Goal: Share content: Share content

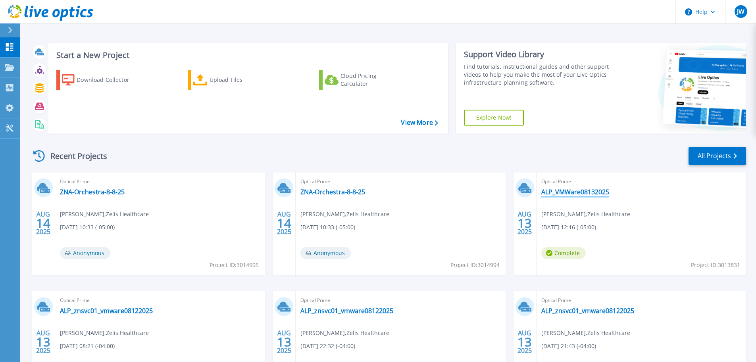
click at [574, 191] on link "ALP_VMWare08132025" at bounding box center [575, 192] width 68 height 8
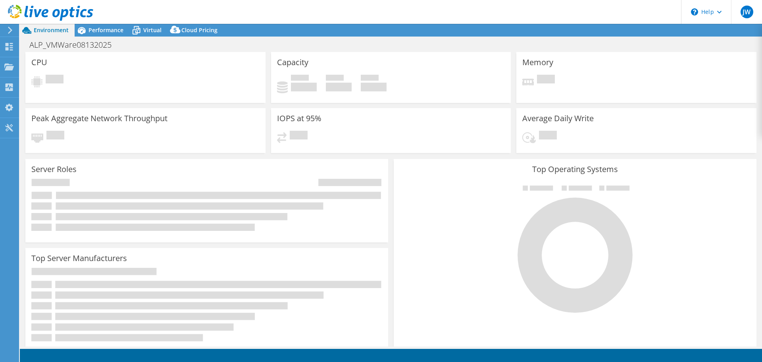
select select "USD"
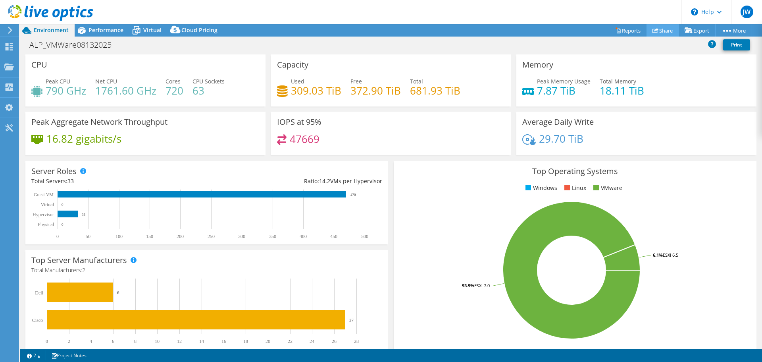
click at [666, 31] on link "Share" at bounding box center [663, 30] width 33 height 12
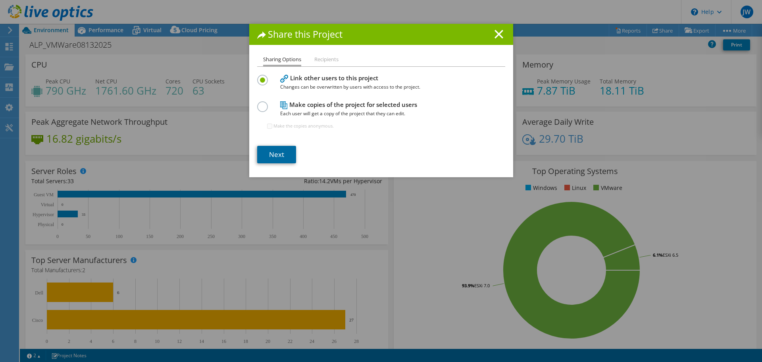
click at [277, 154] on link "Next" at bounding box center [276, 154] width 39 height 17
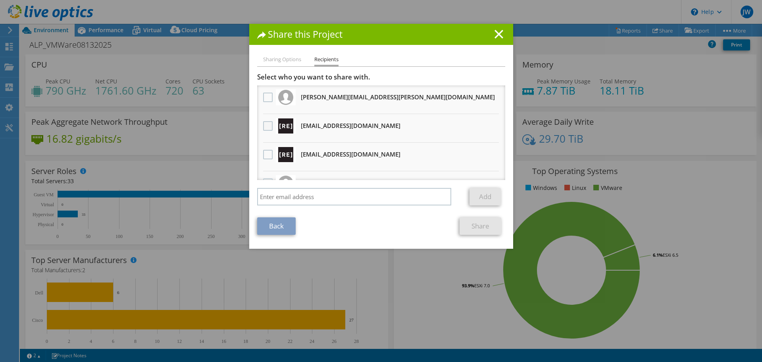
click at [264, 124] on label at bounding box center [269, 126] width 12 height 10
click at [0, 0] on input "checkbox" at bounding box center [0, 0] width 0 height 0
drag, startPoint x: 265, startPoint y: 146, endPoint x: 264, endPoint y: 161, distance: 14.3
click at [265, 147] on div at bounding box center [267, 154] width 13 height 17
click at [264, 158] on label at bounding box center [269, 155] width 12 height 10
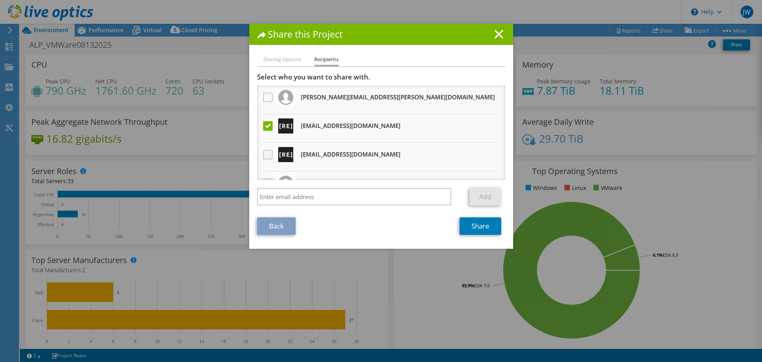
click at [0, 0] on input "checkbox" at bounding box center [0, 0] width 0 height 0
click at [472, 228] on link "Share" at bounding box center [481, 225] width 42 height 17
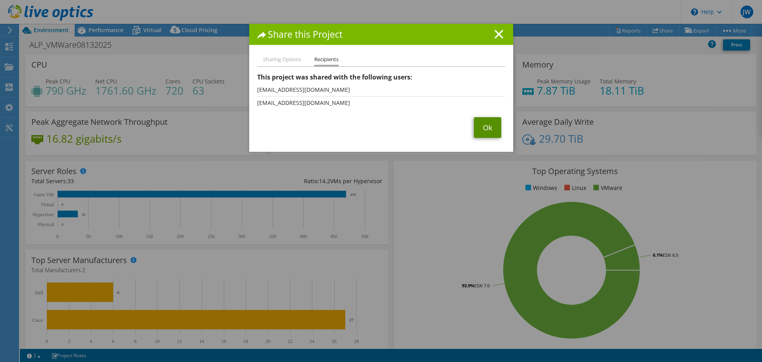
click at [487, 123] on link "Ok" at bounding box center [487, 127] width 27 height 21
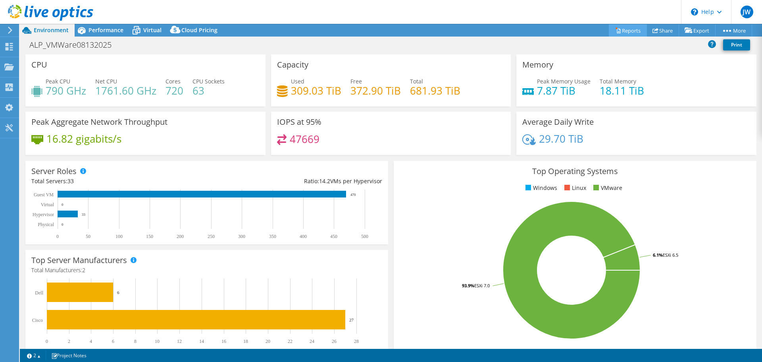
click at [622, 29] on link "Reports" at bounding box center [628, 30] width 38 height 12
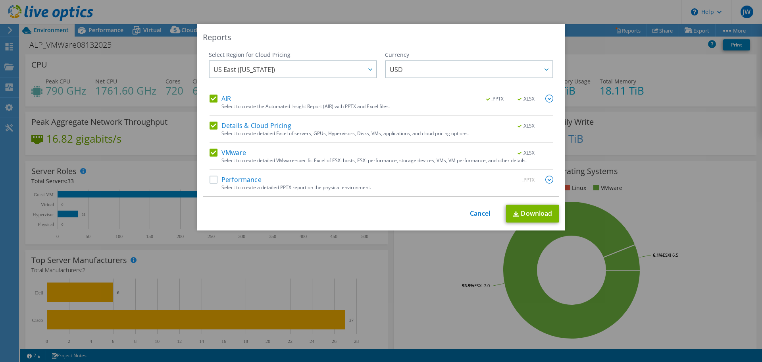
drag, startPoint x: 212, startPoint y: 180, endPoint x: 314, endPoint y: 179, distance: 101.6
click at [213, 180] on label "Performance" at bounding box center [236, 179] width 52 height 8
click at [0, 0] on input "Performance" at bounding box center [0, 0] width 0 height 0
click at [545, 177] on img at bounding box center [549, 179] width 8 height 8
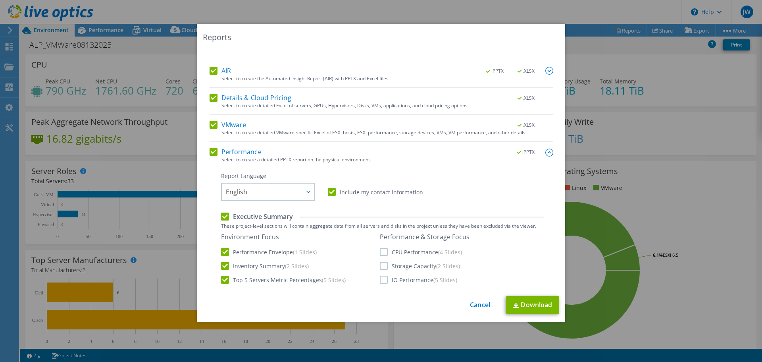
scroll to position [159, 0]
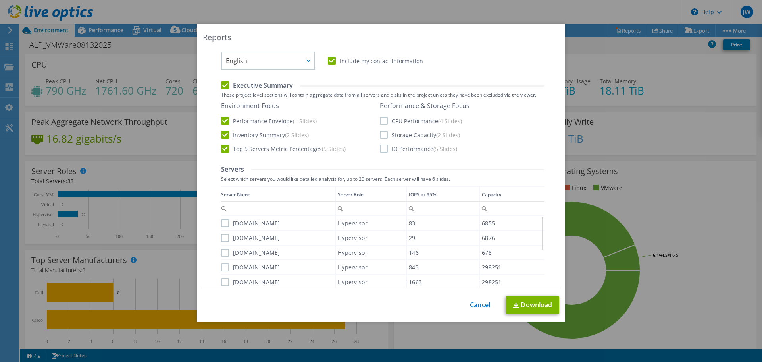
click at [380, 121] on label "CPU Performance (4 Slides)" at bounding box center [421, 121] width 82 height 8
click at [0, 0] on input "CPU Performance (4 Slides)" at bounding box center [0, 0] width 0 height 0
click at [385, 137] on label "Storage Capacity (2 Slides)" at bounding box center [420, 135] width 80 height 8
click at [0, 0] on input "Storage Capacity (2 Slides)" at bounding box center [0, 0] width 0 height 0
click at [383, 151] on label "IO Performance (5 Slides)" at bounding box center [418, 148] width 77 height 8
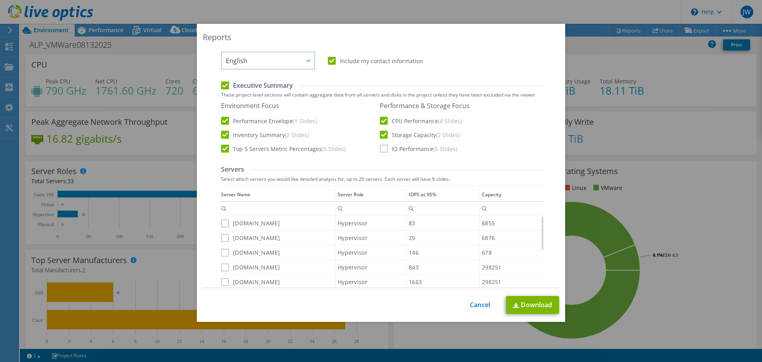
click at [0, 0] on input "IO Performance (5 Slides)" at bounding box center [0, 0] width 0 height 0
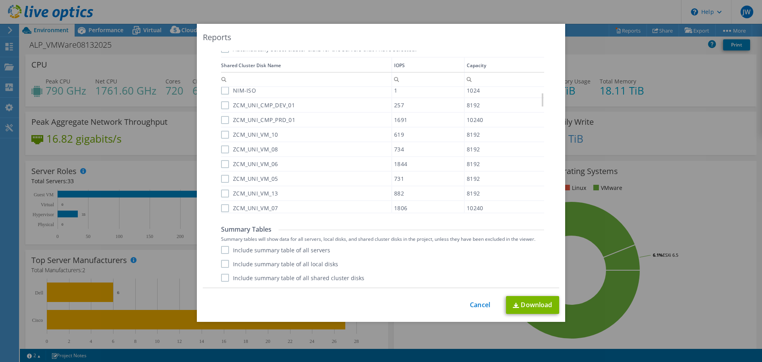
scroll to position [191, 0]
click at [221, 248] on label "Include summary table of all servers" at bounding box center [275, 250] width 109 height 8
click at [0, 0] on input "Include summary table of all servers" at bounding box center [0, 0] width 0 height 0
click at [225, 264] on label "Include summary table of all local disks" at bounding box center [279, 264] width 117 height 8
click at [0, 0] on input "Include summary table of all local disks" at bounding box center [0, 0] width 0 height 0
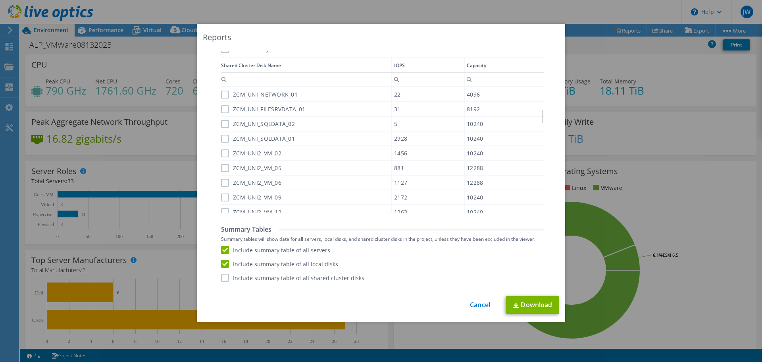
click at [225, 277] on label "Include summary table of all shared cluster disks" at bounding box center [292, 277] width 143 height 8
click at [0, 0] on input "Include summary table of all shared cluster disks" at bounding box center [0, 0] width 0 height 0
click at [541, 310] on link "Download" at bounding box center [532, 305] width 53 height 18
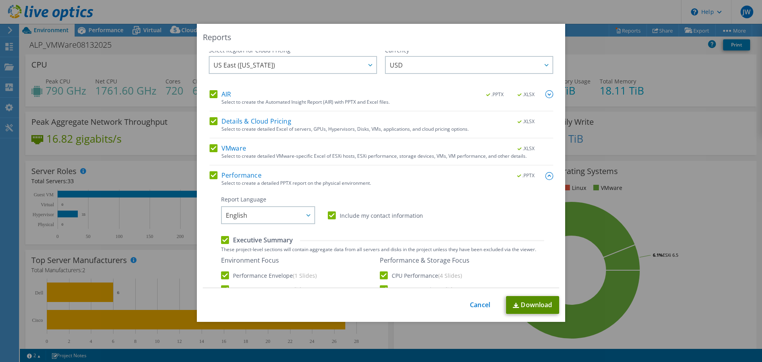
scroll to position [0, 0]
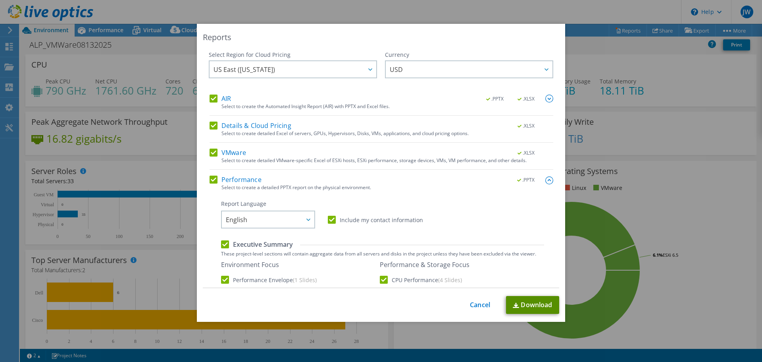
click at [531, 304] on link "Download" at bounding box center [532, 305] width 53 height 18
